Goal: Task Accomplishment & Management: Manage account settings

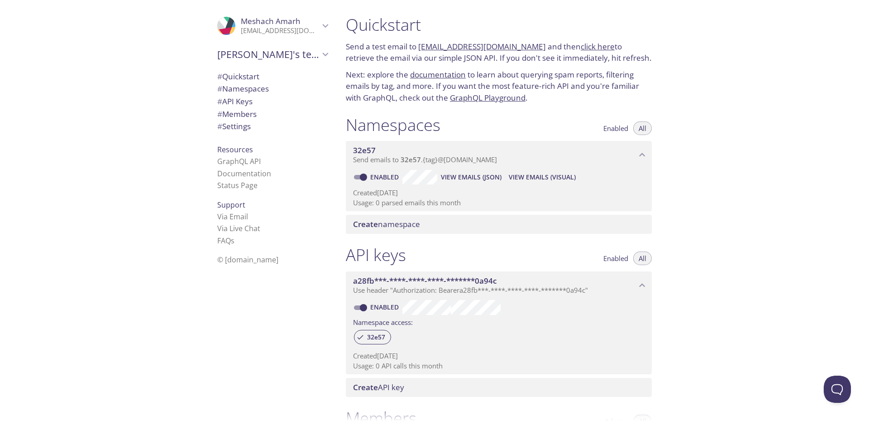
click at [254, 92] on span "# Namespaces" at bounding box center [243, 88] width 52 height 10
click at [469, 47] on link "[EMAIL_ADDRESS][DOMAIN_NAME]" at bounding box center [482, 46] width 128 height 10
click at [638, 127] on button "All" at bounding box center [642, 128] width 19 height 14
click at [622, 128] on span "Enabled" at bounding box center [615, 128] width 25 height 0
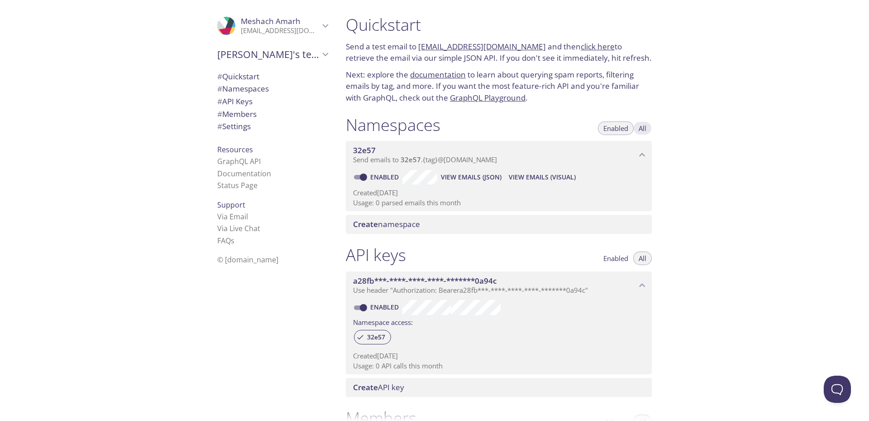
click at [649, 122] on button "All" at bounding box center [642, 128] width 19 height 14
click at [533, 172] on span "View Emails (Visual)" at bounding box center [542, 177] width 67 height 11
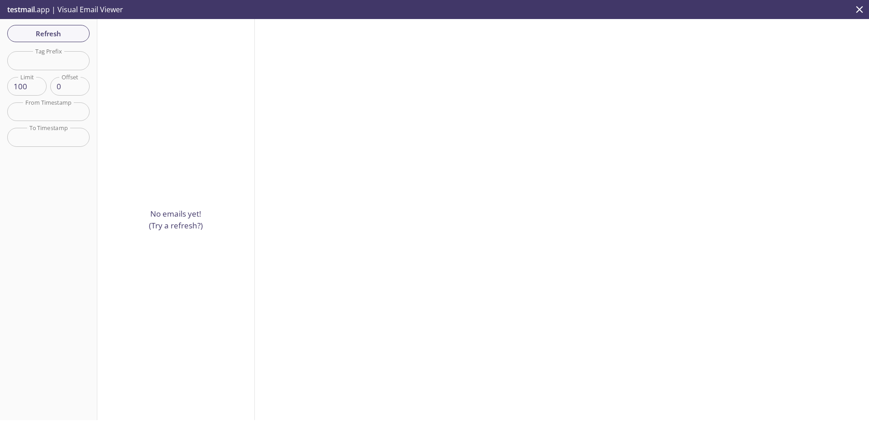
click at [24, 90] on input "100" at bounding box center [26, 86] width 39 height 19
click at [145, 71] on div "No emails yet! (Try a refresh?)" at bounding box center [176, 219] width 158 height 401
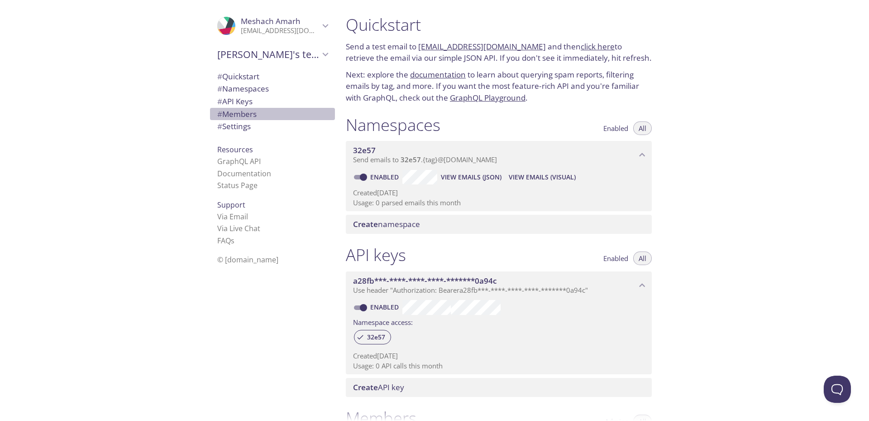
click at [233, 111] on span "# Members" at bounding box center [236, 114] width 39 height 10
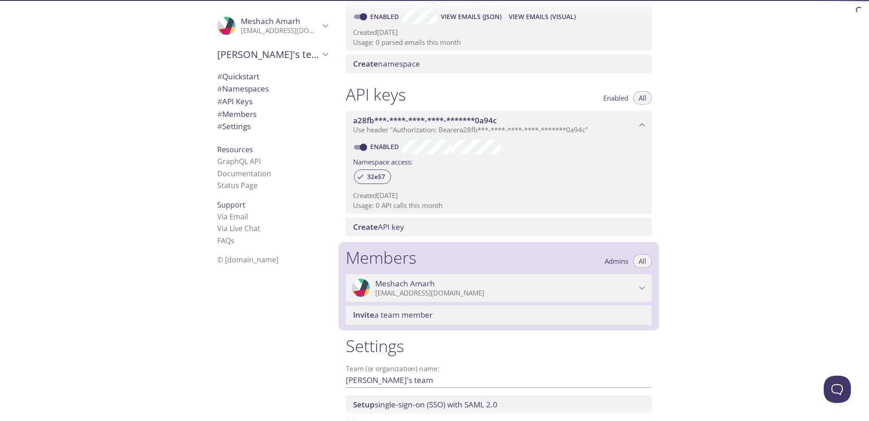
scroll to position [223, 0]
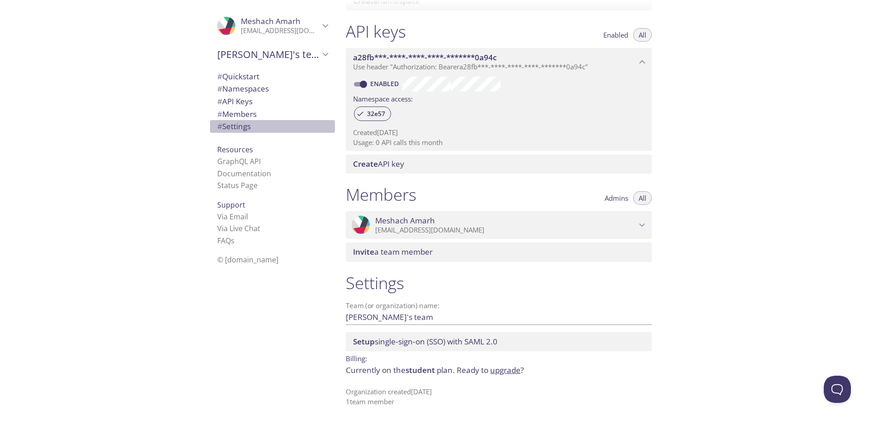
click at [230, 129] on span "# Settings" at bounding box center [233, 126] width 33 height 10
